Goal: Task Accomplishment & Management: Use online tool/utility

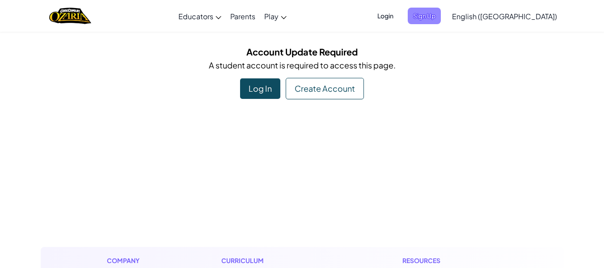
click at [441, 23] on span "Sign Up" at bounding box center [424, 16] width 33 height 17
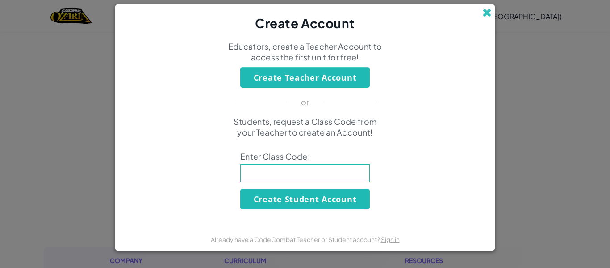
click at [487, 11] on span at bounding box center [487, 12] width 9 height 9
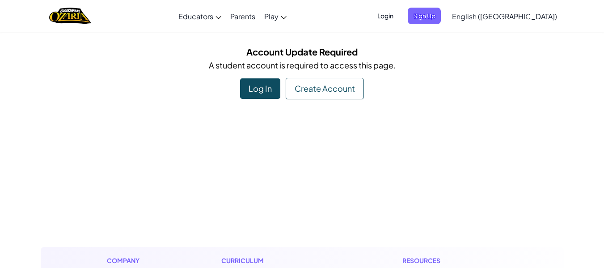
click at [399, 13] on span "Login" at bounding box center [385, 16] width 27 height 17
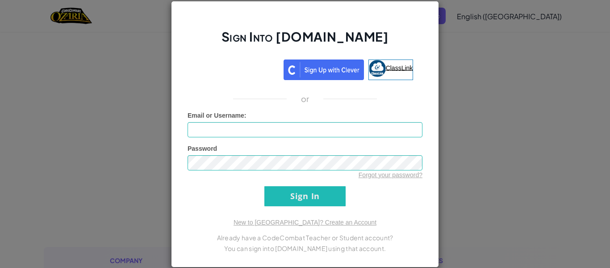
click at [390, 70] on span "ClassLink" at bounding box center [399, 67] width 27 height 7
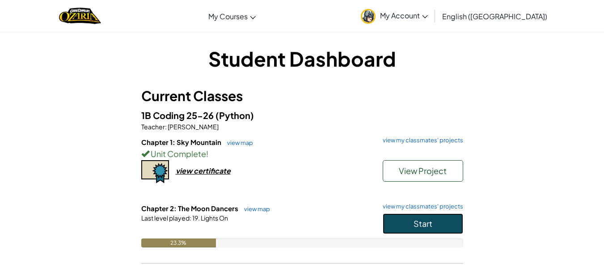
click at [433, 227] on button "Start" at bounding box center [423, 223] width 80 height 21
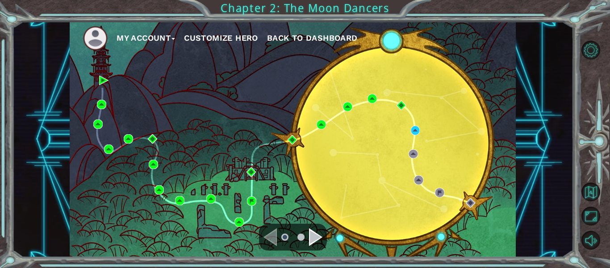
click at [315, 240] on div "Navigate to the next page" at bounding box center [315, 237] width 13 height 18
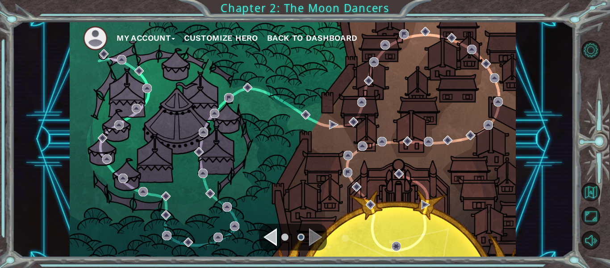
click at [275, 236] on div "Navigate to the previous page" at bounding box center [270, 237] width 13 height 18
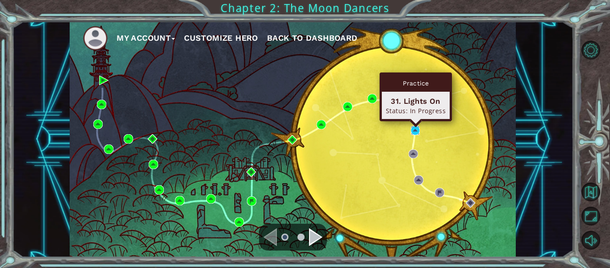
click at [417, 131] on img at bounding box center [415, 130] width 9 height 9
